Goal: Transaction & Acquisition: Purchase product/service

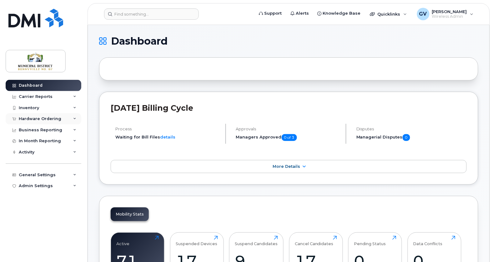
click at [51, 120] on div "Hardware Ordering" at bounding box center [40, 119] width 42 height 5
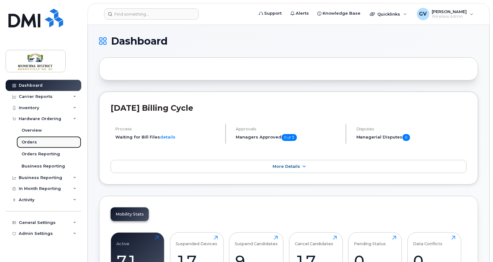
click at [33, 141] on div "Orders" at bounding box center [29, 143] width 15 height 6
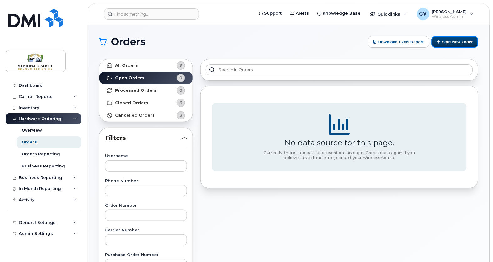
drag, startPoint x: 451, startPoint y: 46, endPoint x: 455, endPoint y: 98, distance: 52.6
click at [451, 46] on button "Start New Order" at bounding box center [454, 42] width 47 height 12
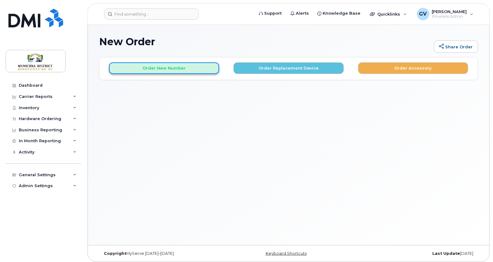
click at [192, 73] on button "Order New Number" at bounding box center [164, 68] width 110 height 12
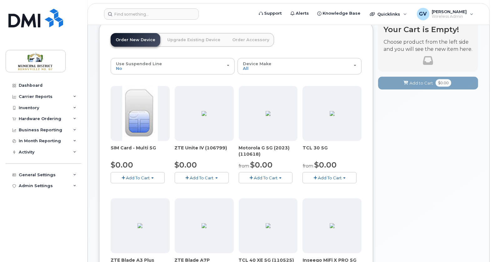
scroll to position [40, 0]
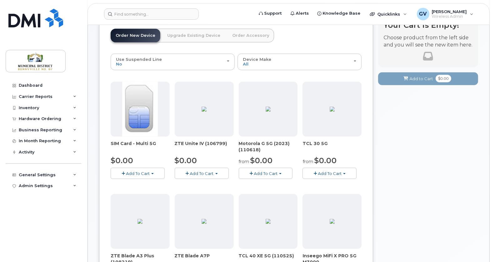
click at [134, 173] on span "Add To Cart" at bounding box center [138, 173] width 24 height 5
click at [151, 184] on link "$0.00 - New Activation" at bounding box center [141, 186] width 59 height 8
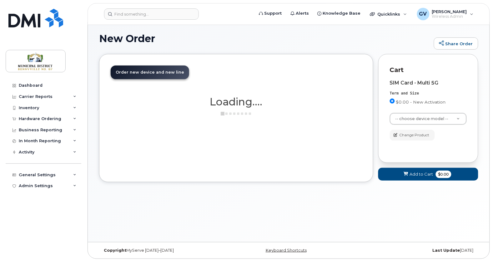
scroll to position [26, 0]
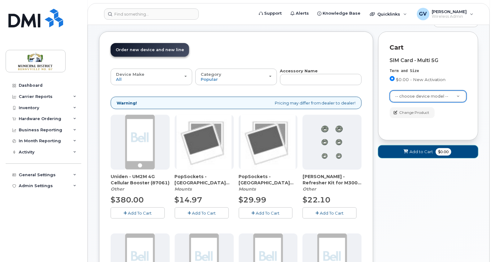
click at [427, 152] on span "Add to Cart" at bounding box center [421, 152] width 23 height 6
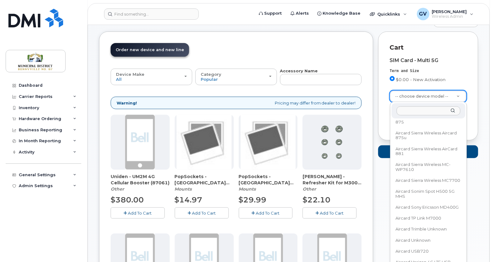
scroll to position [1655, 0]
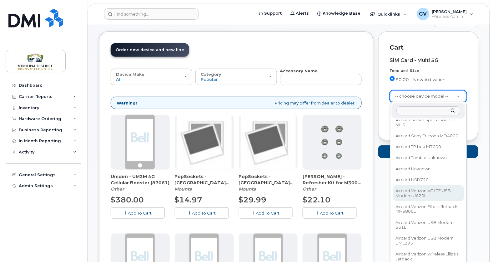
click at [420, 112] on input "text" at bounding box center [428, 111] width 64 height 9
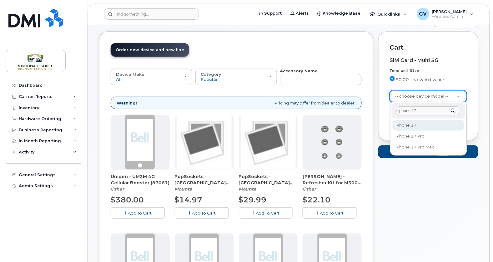
type input "iphone 17"
select select "3442"
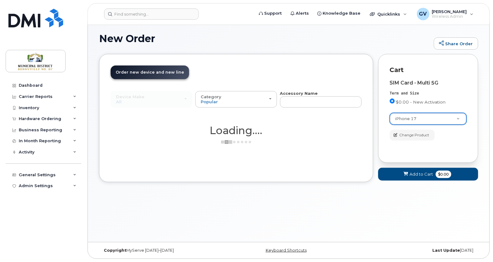
scroll to position [3, 0]
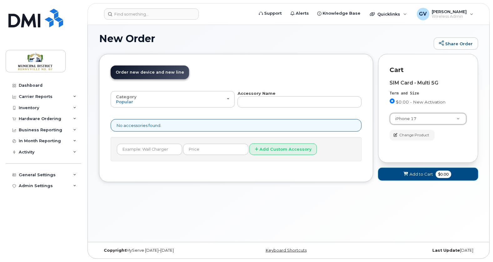
click at [422, 175] on span "Add to Cart" at bounding box center [421, 175] width 23 height 6
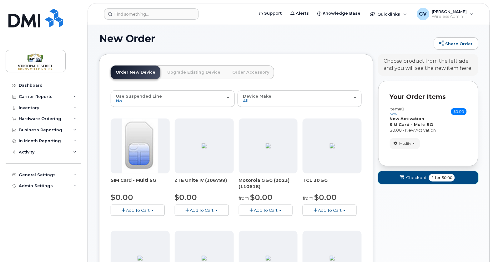
click at [412, 177] on span "Checkout" at bounding box center [416, 178] width 20 height 6
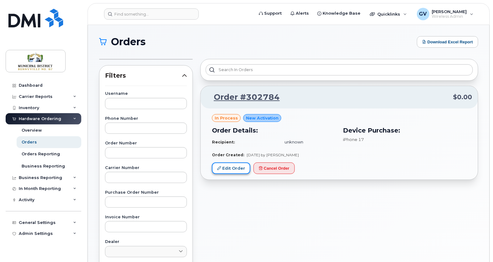
click at [243, 167] on link "Edit Order" at bounding box center [231, 169] width 38 height 12
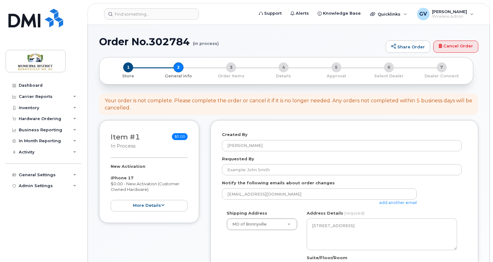
select select
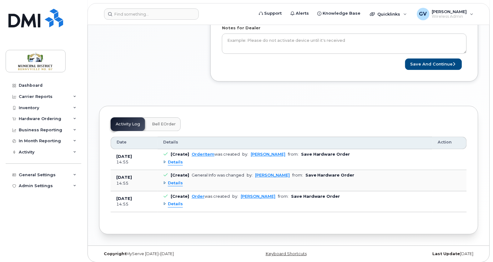
scroll to position [336, 0]
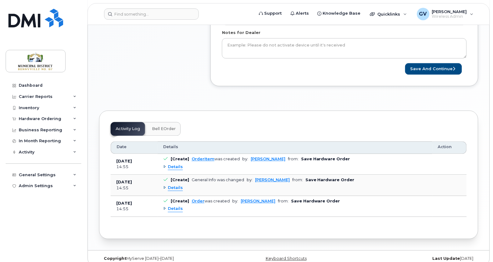
click at [159, 128] on span "Bell eOrder" at bounding box center [164, 129] width 24 height 5
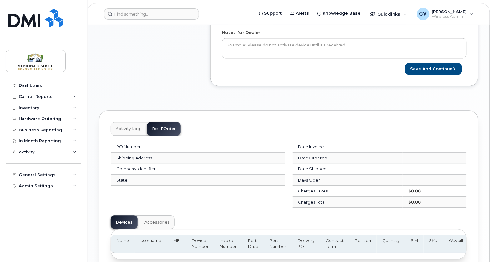
click at [137, 132] on span "Activity Log" at bounding box center [128, 129] width 24 height 5
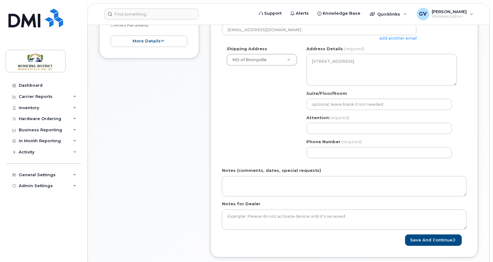
scroll to position [0, 0]
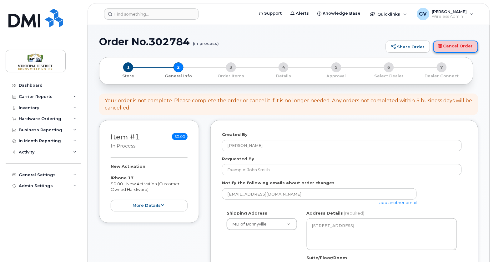
click at [464, 47] on link "Cancel Order" at bounding box center [455, 47] width 45 height 12
